Goal: Task Accomplishment & Management: Manage account settings

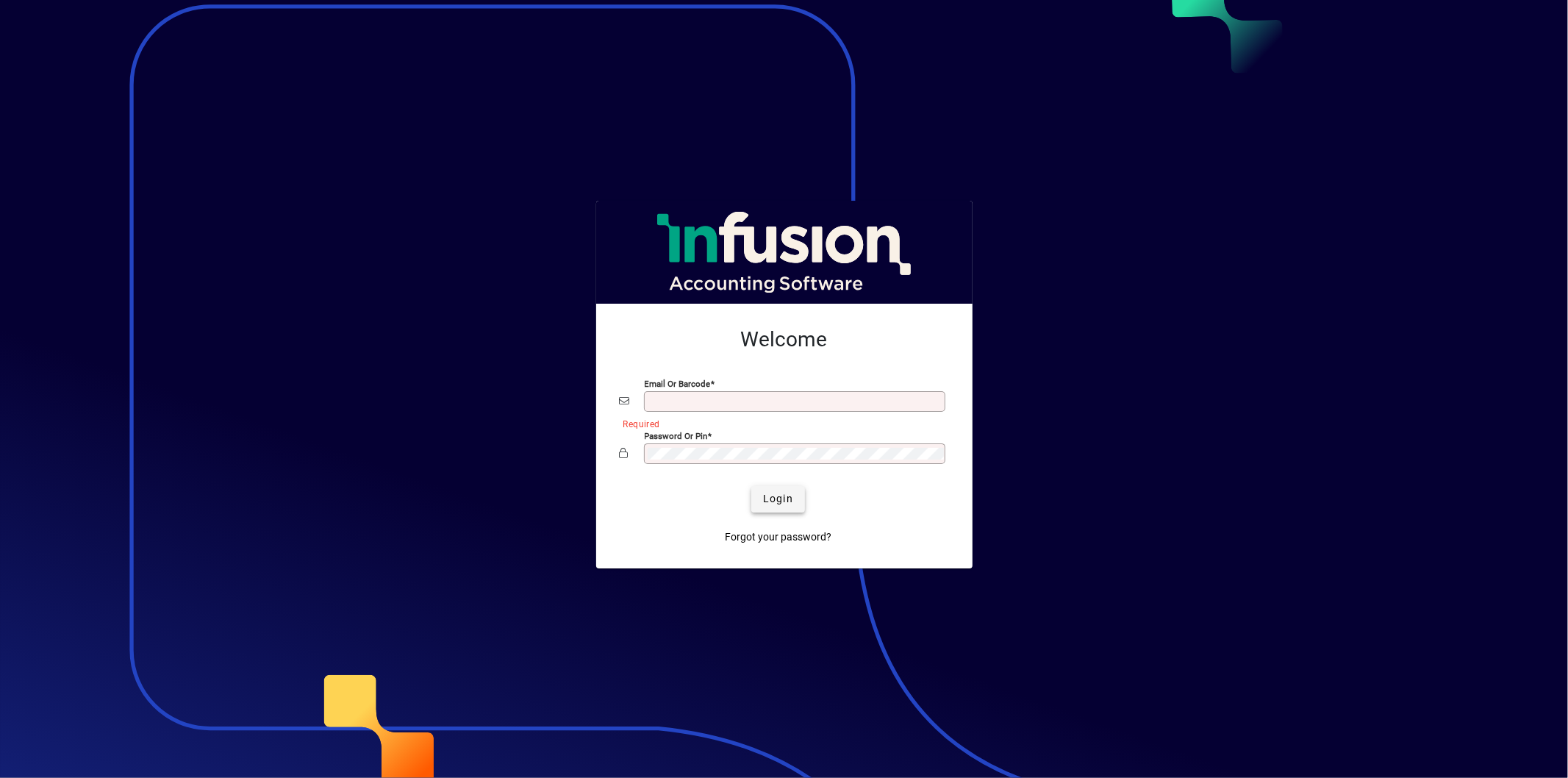
type input "**********"
click at [783, 496] on span "Login" at bounding box center [777, 498] width 30 height 15
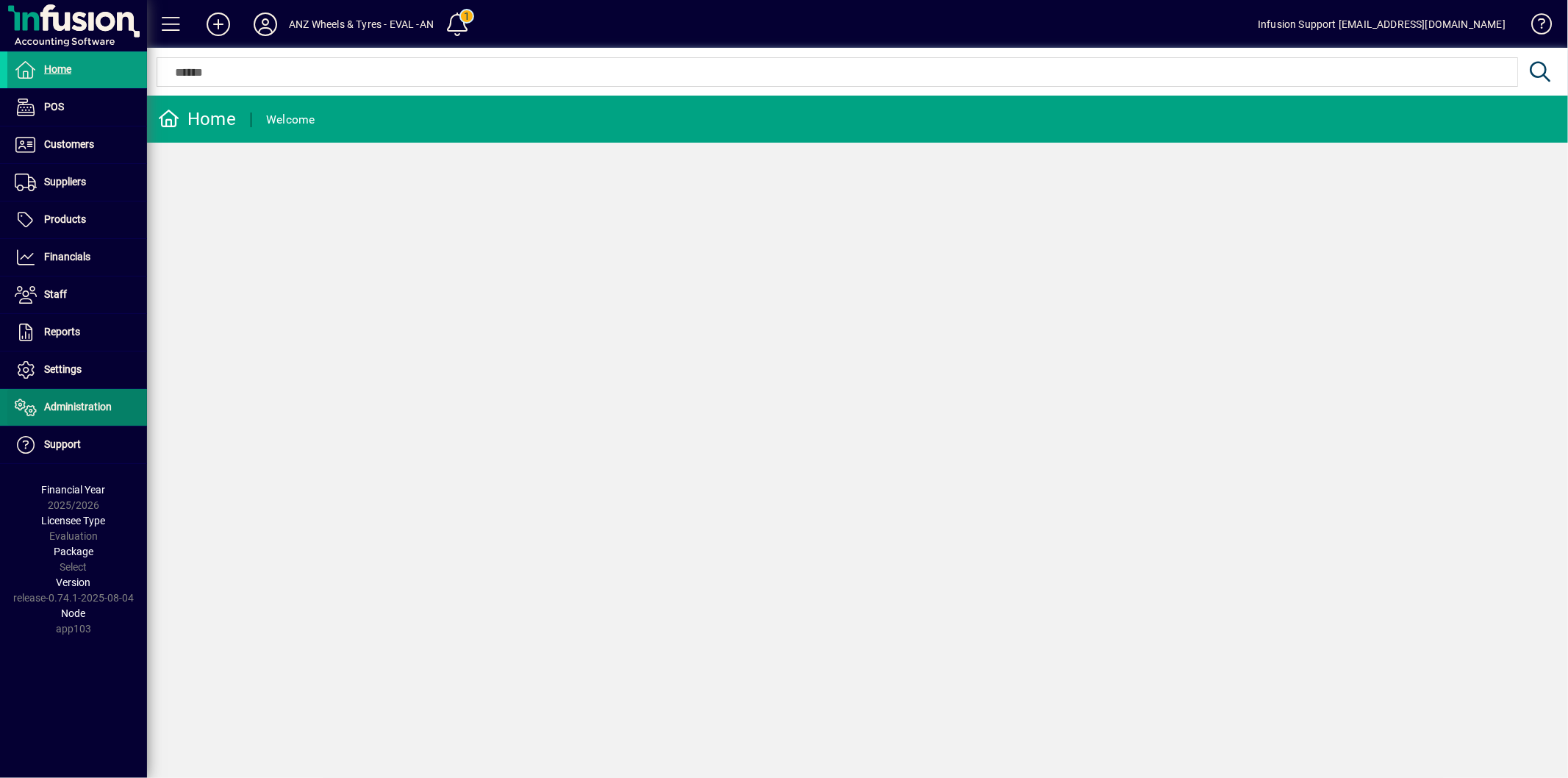
click at [97, 408] on span "Administration" at bounding box center [78, 406] width 68 height 12
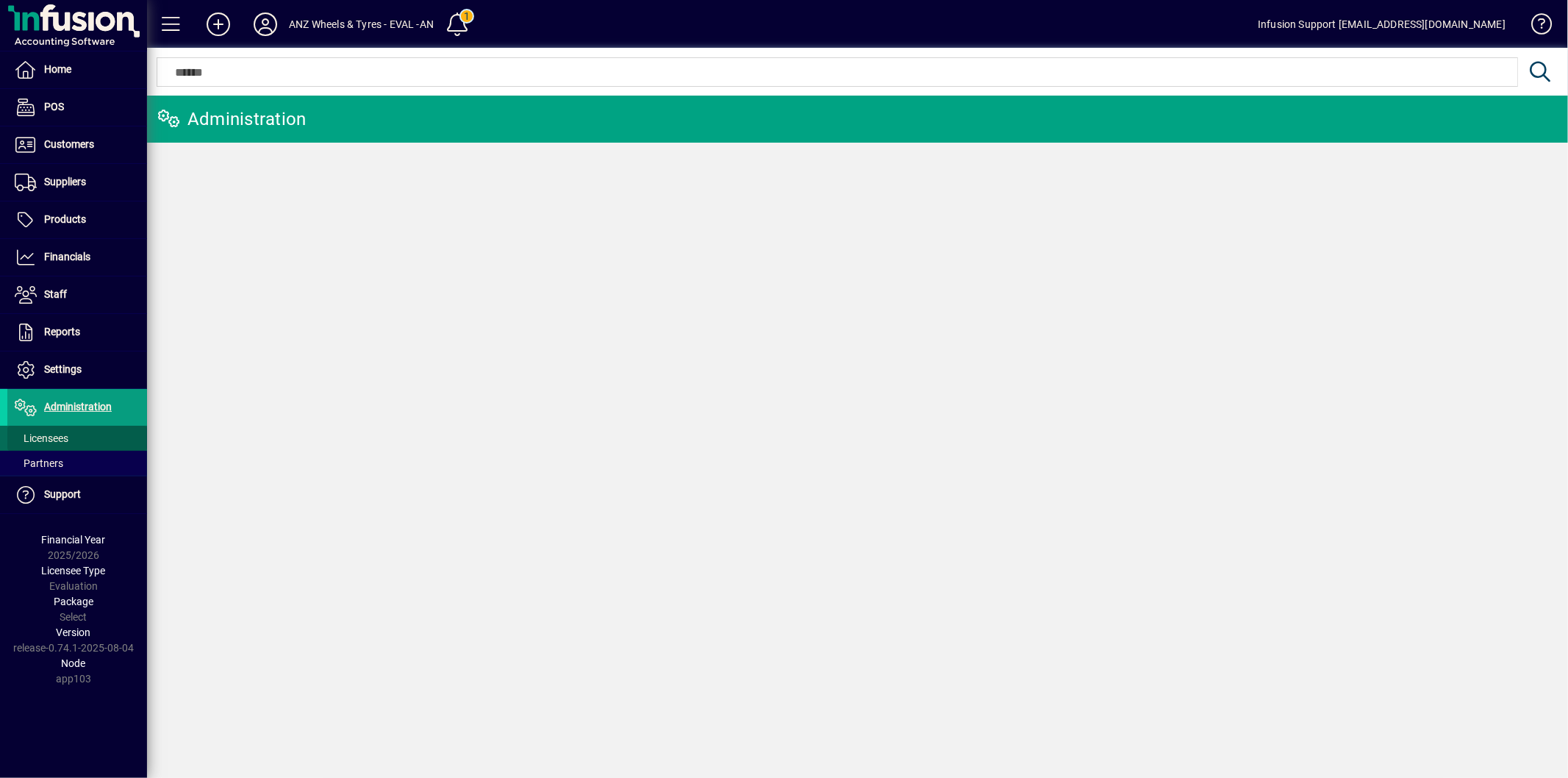
click at [74, 438] on span at bounding box center [77, 438] width 140 height 36
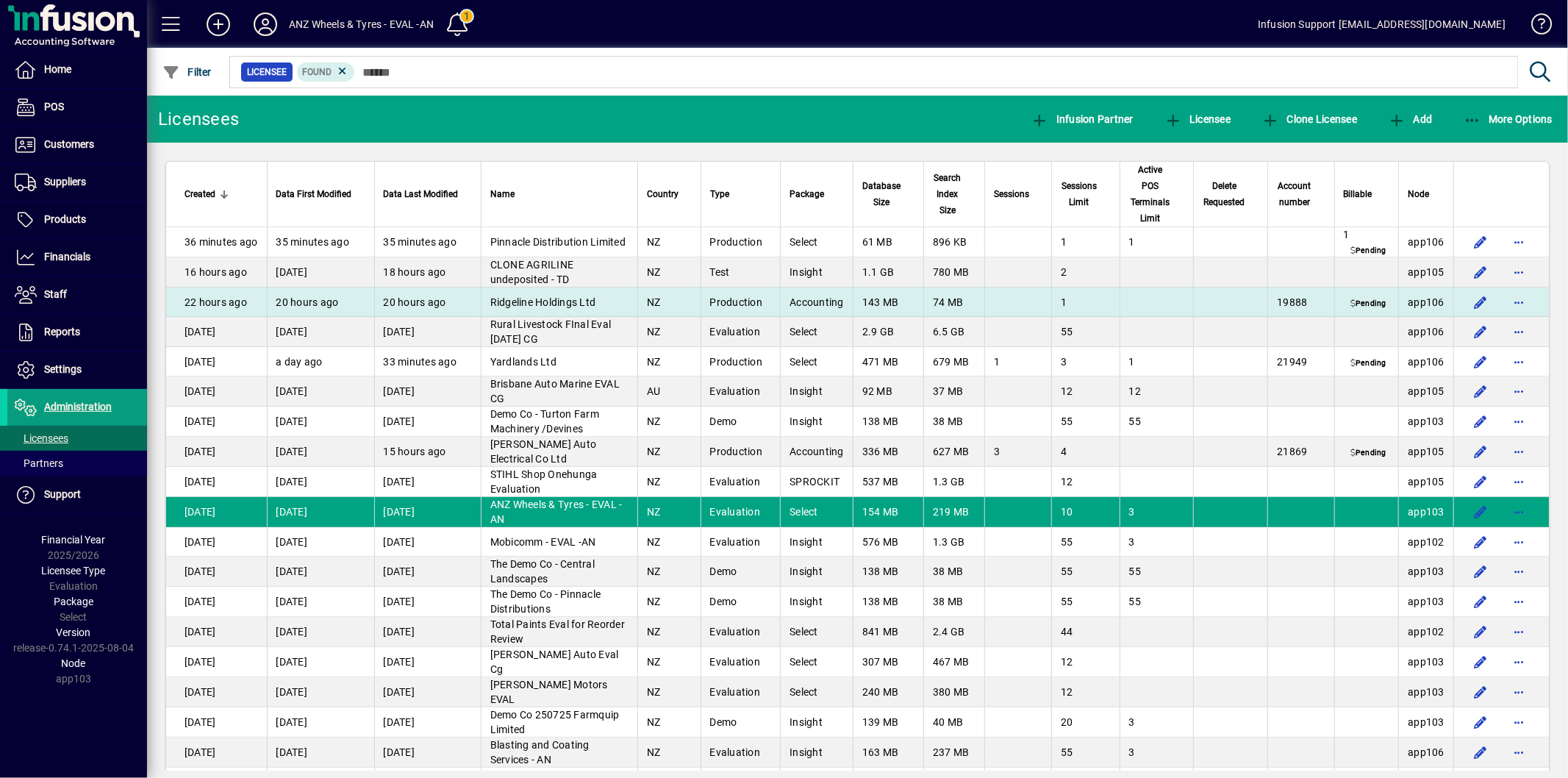
click at [1509, 294] on span "button" at bounding box center [1519, 302] width 36 height 36
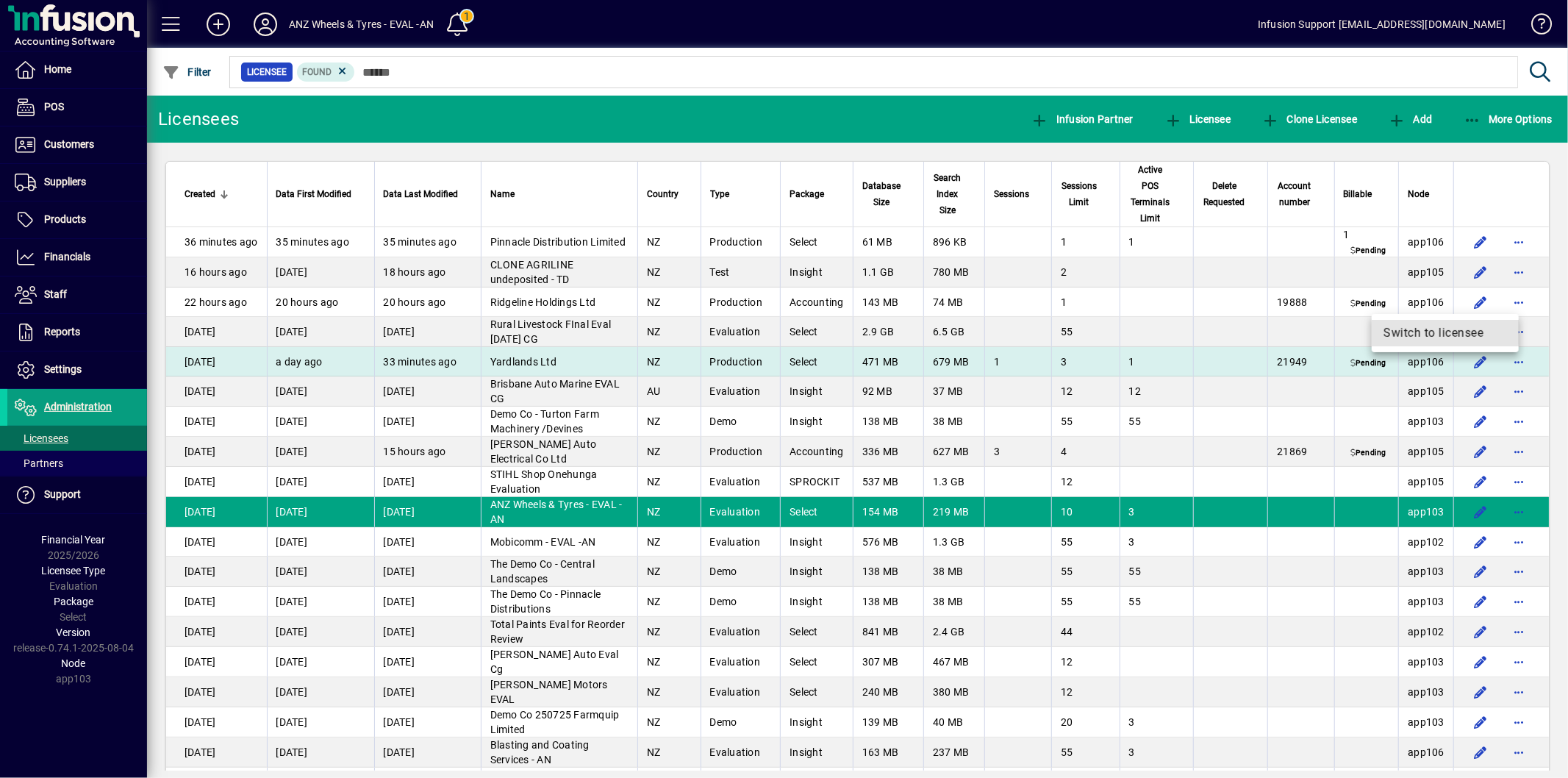
drag, startPoint x: 1398, startPoint y: 332, endPoint x: 1073, endPoint y: 375, distance: 327.8
click at [1398, 333] on span "Switch to licensee" at bounding box center [1445, 333] width 124 height 18
